Goal: Information Seeking & Learning: Learn about a topic

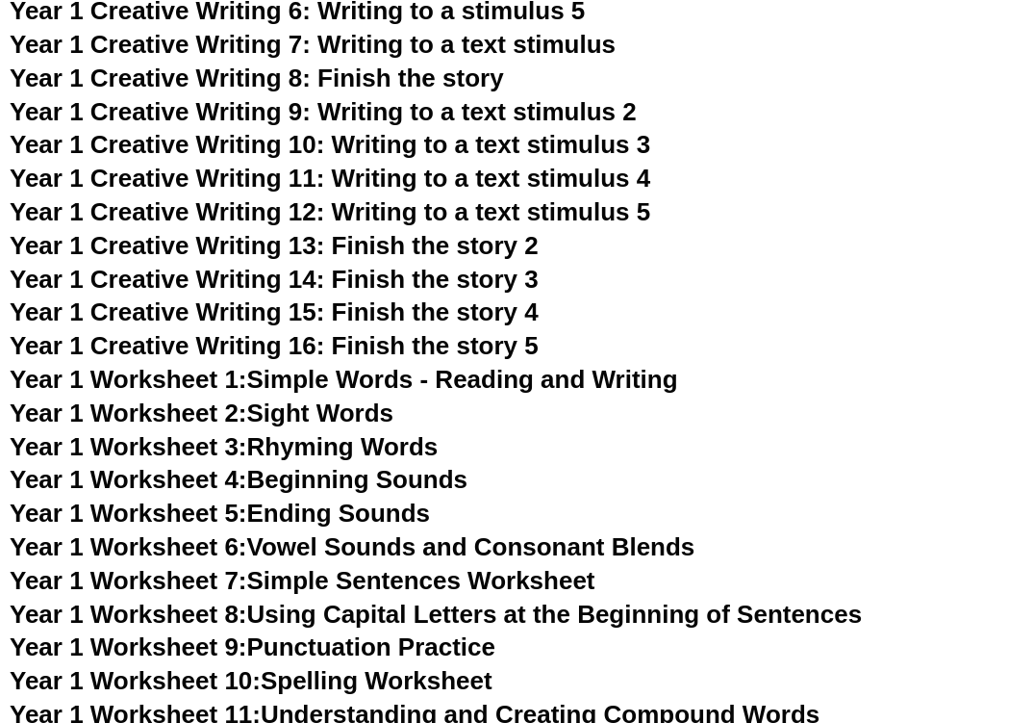
scroll to position [2834, 0]
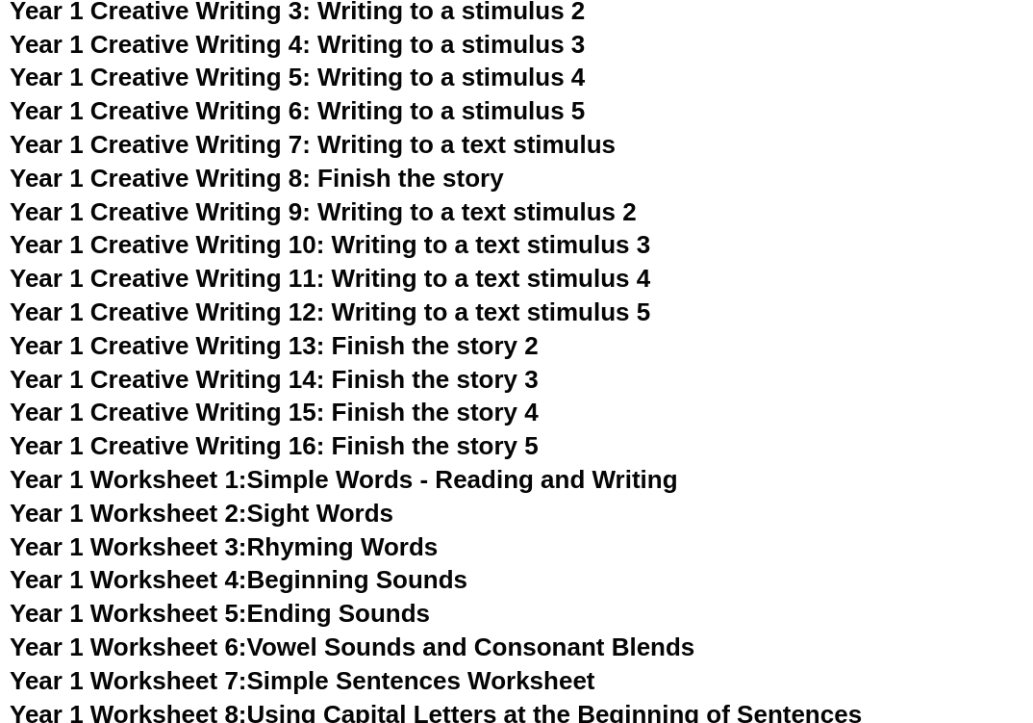
click at [743, 307] on h3 "Year 1 Creative Writing 12: Writing to a text stimulus 5" at bounding box center [517, 312] width 1014 height 33
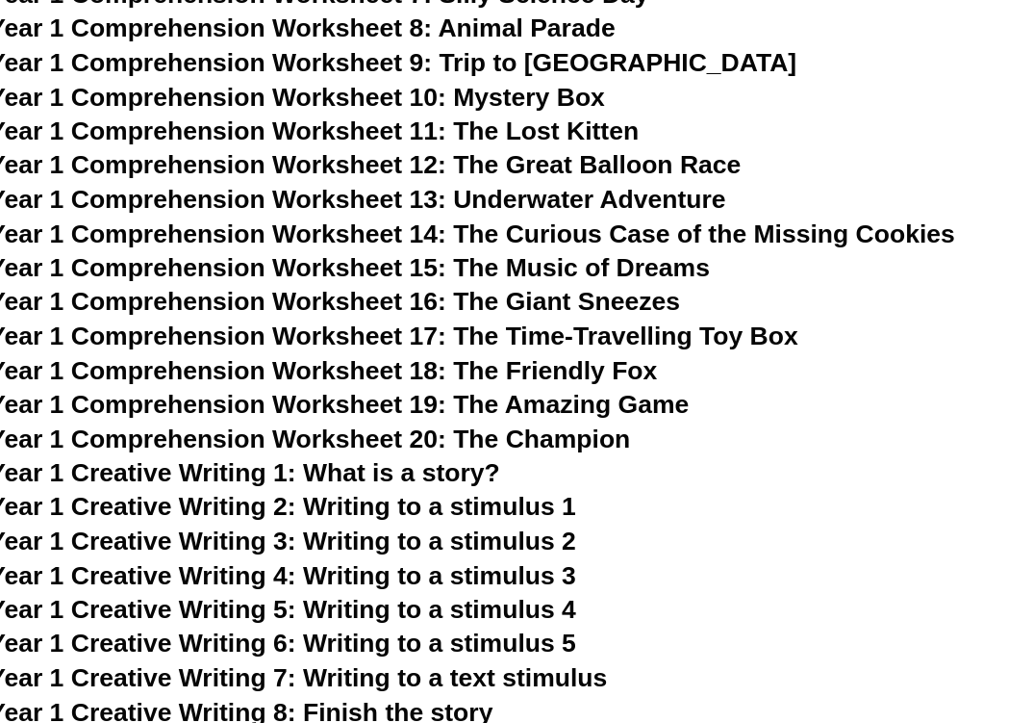
scroll to position [2306, 0]
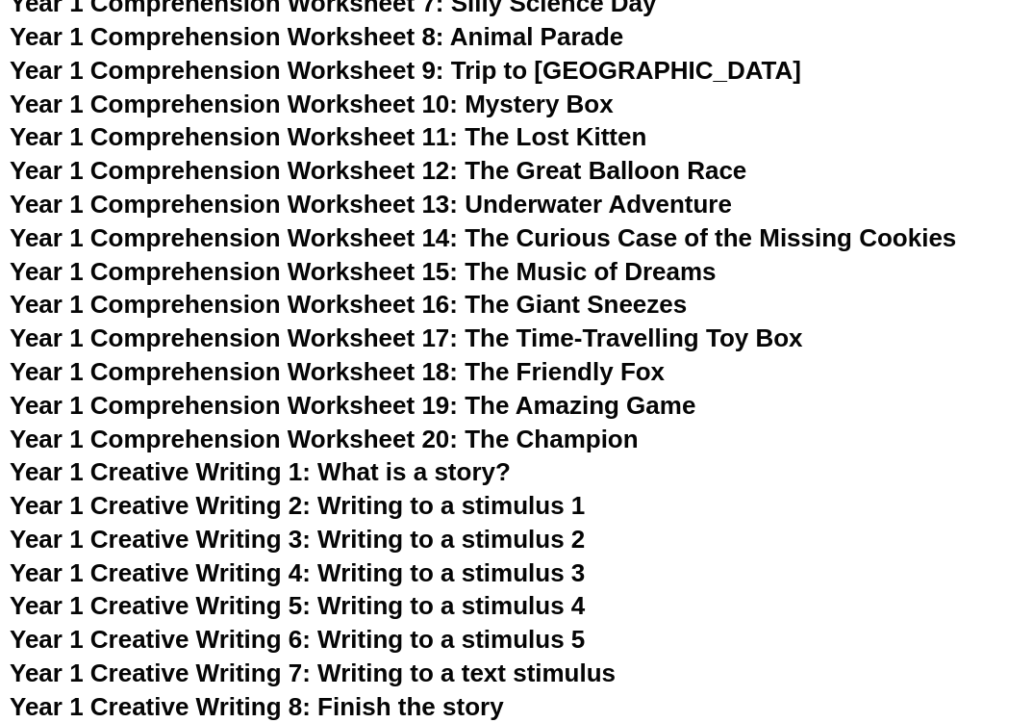
click at [750, 470] on h3 "Year 1 Creative Writing 1: What is a story?" at bounding box center [517, 472] width 1014 height 33
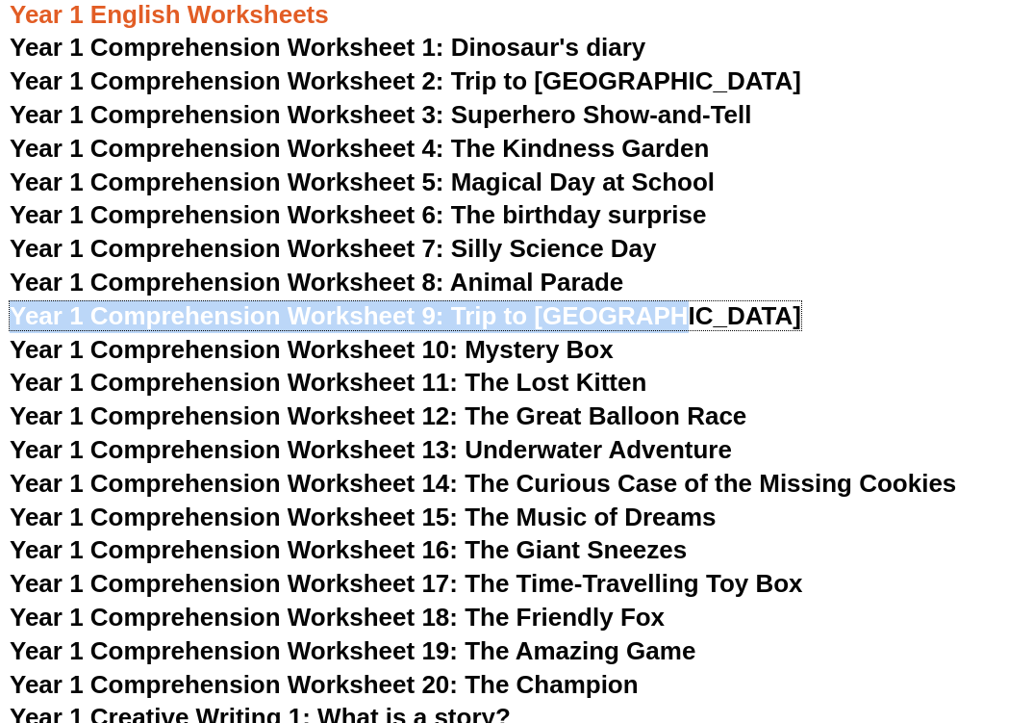
scroll to position [2316, 0]
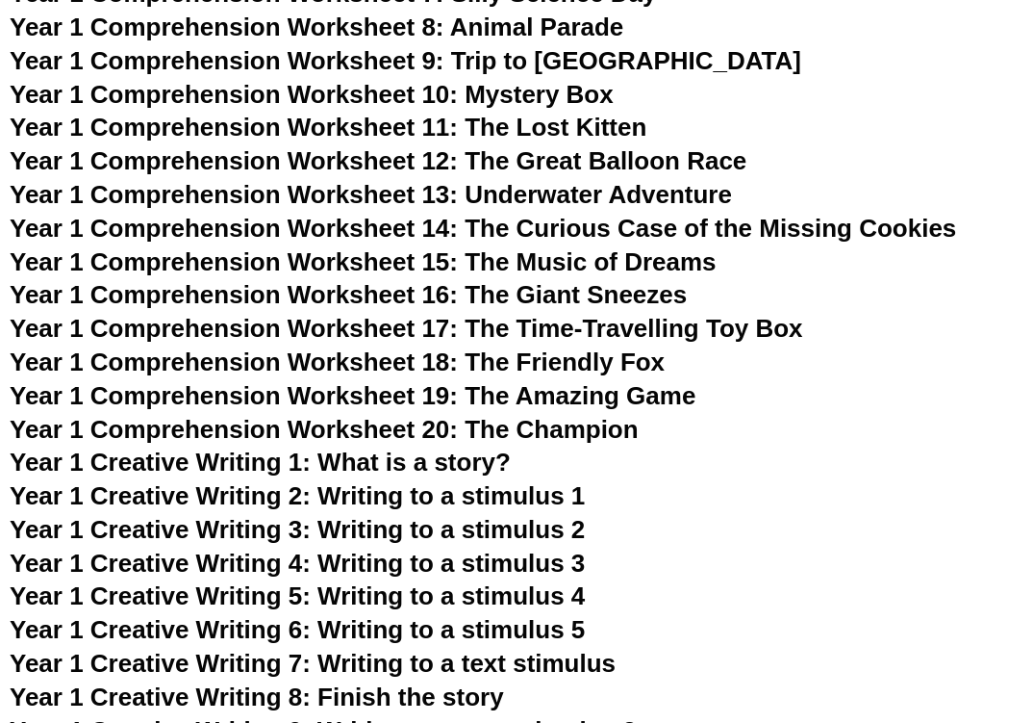
click at [793, 484] on h3 "Year 1 Creative Writing 2: Writing to a stimulus 1" at bounding box center [517, 496] width 1014 height 33
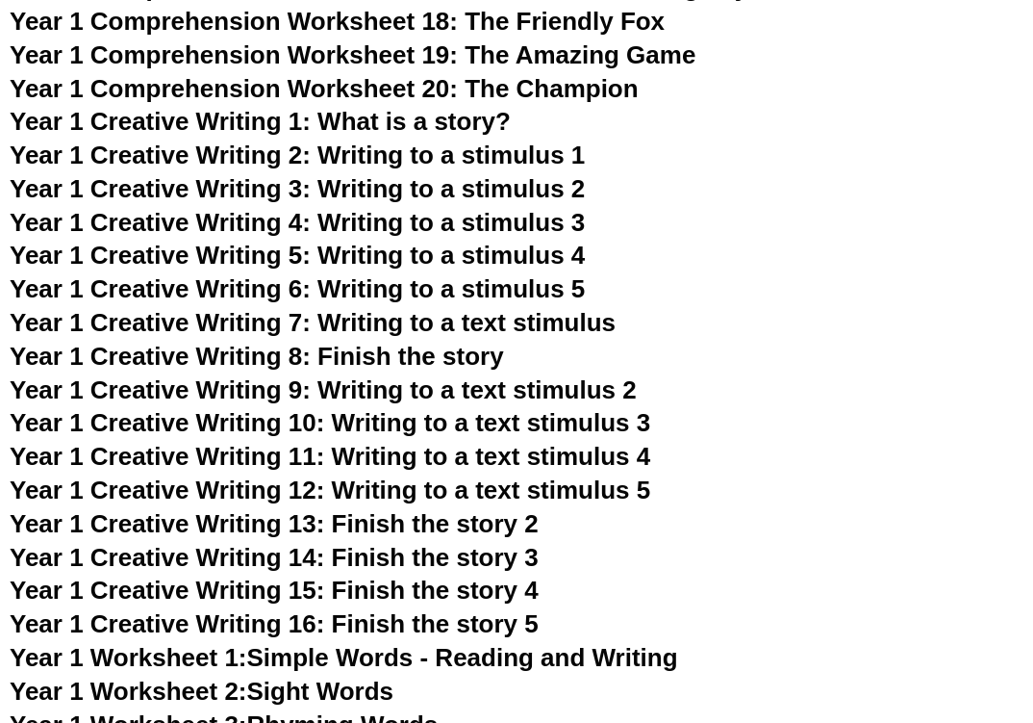
scroll to position [2657, 0]
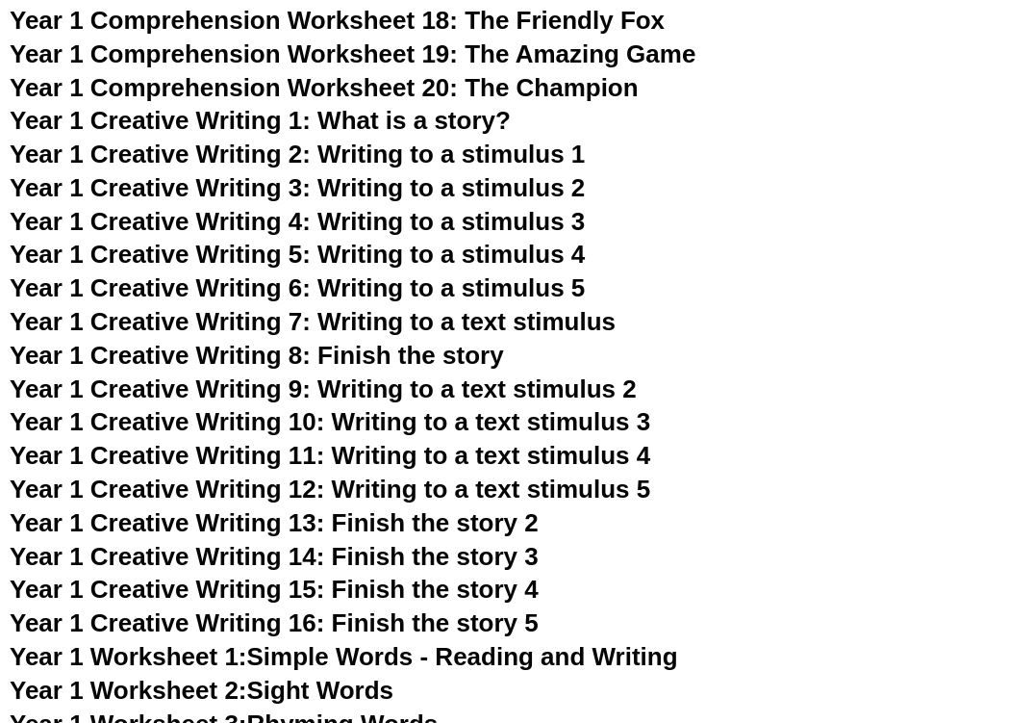
click at [761, 204] on div "Kinder English Worksheets Kinder Worksheet 1: Identifying Uppercase and Lowerca…" at bounding box center [516, 305] width 1033 height 4668
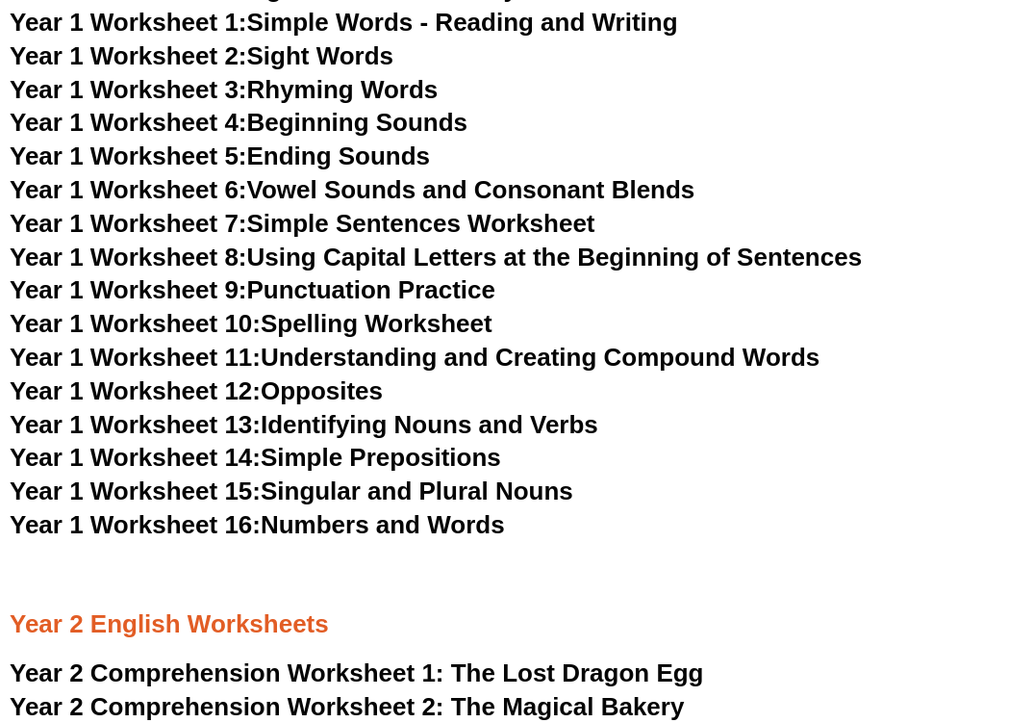
scroll to position [3290, 0]
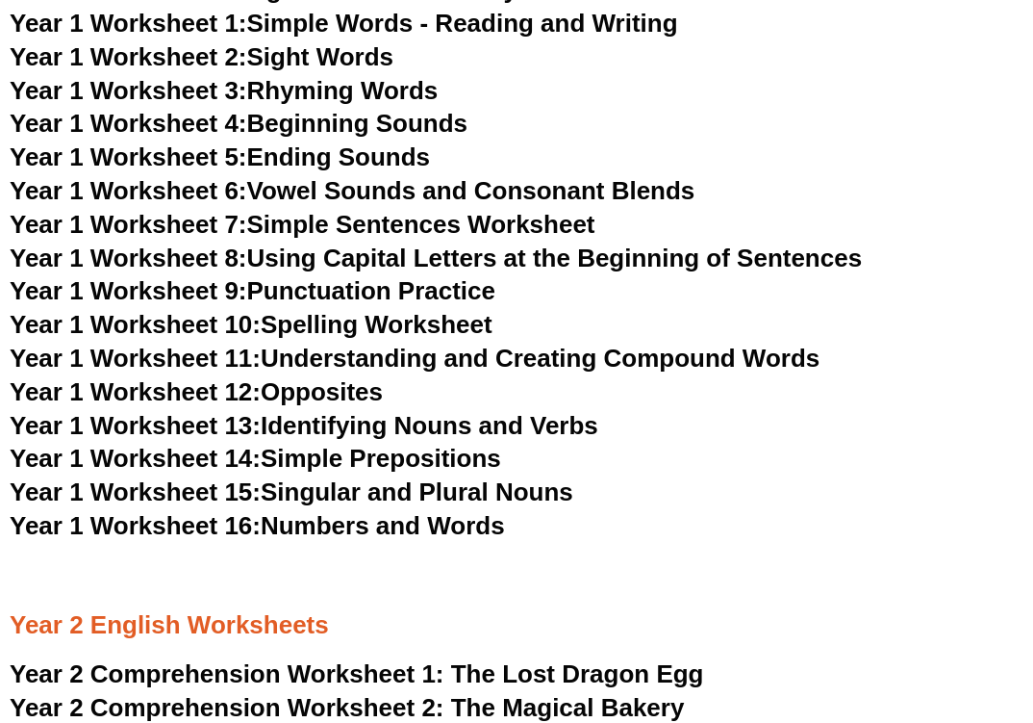
drag, startPoint x: 697, startPoint y: 523, endPoint x: 743, endPoint y: 48, distance: 477.5
click at [803, 185] on h3 "Year 1 Worksheet 6: Vowel Sounds and Consonant Blends" at bounding box center [517, 191] width 1014 height 33
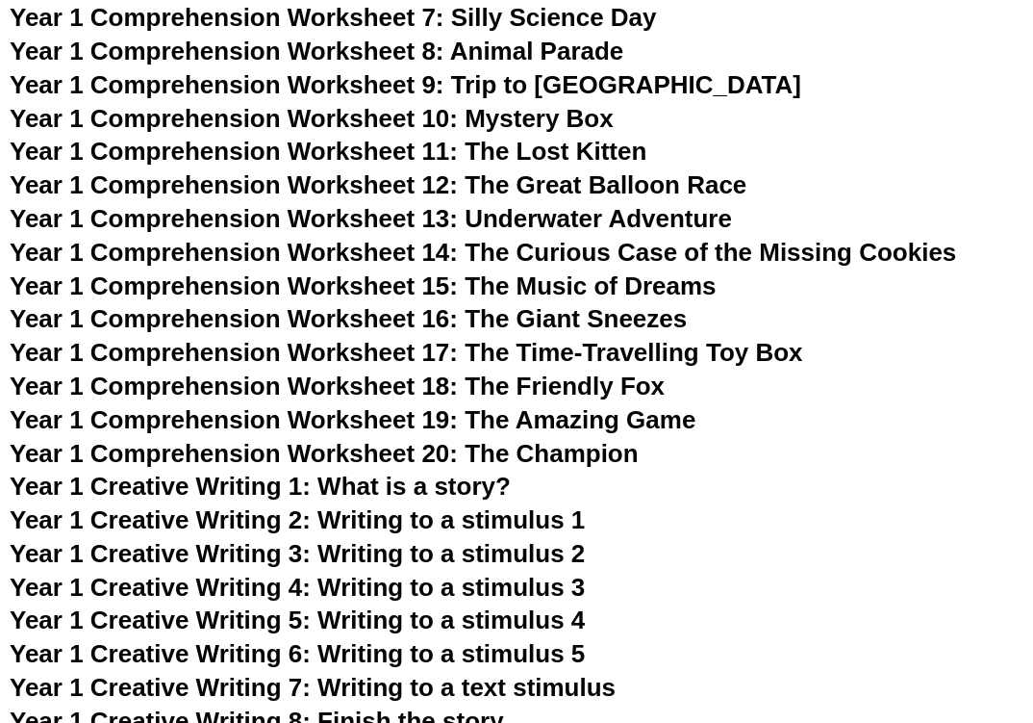
scroll to position [2291, 0]
